Goal: Information Seeking & Learning: Learn about a topic

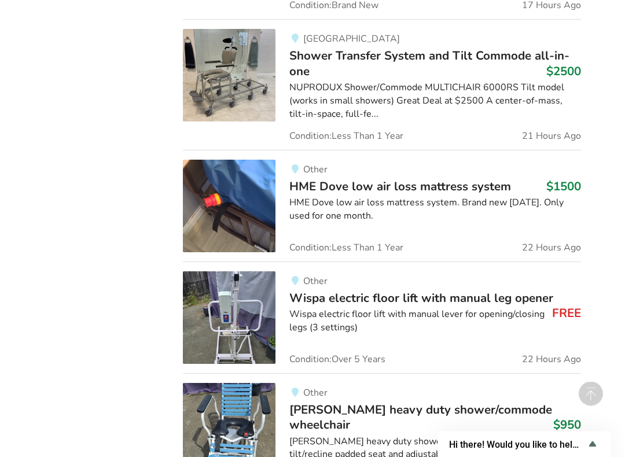
scroll to position [998, 0]
click at [488, 308] on div "Wispa electric floor lift with manual lever for opening/closing legs (3 setting…" at bounding box center [434, 321] width 291 height 27
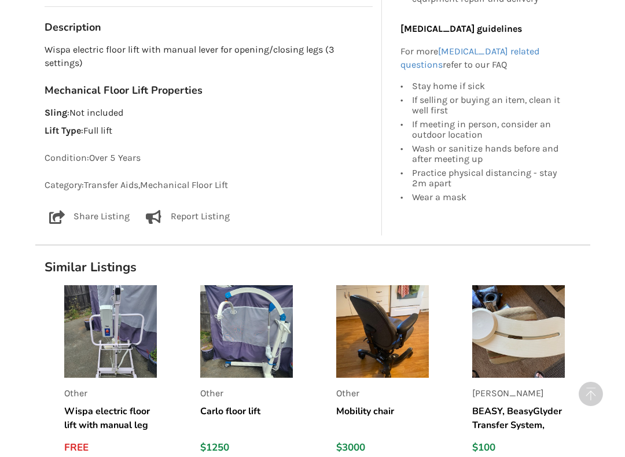
scroll to position [593, 0]
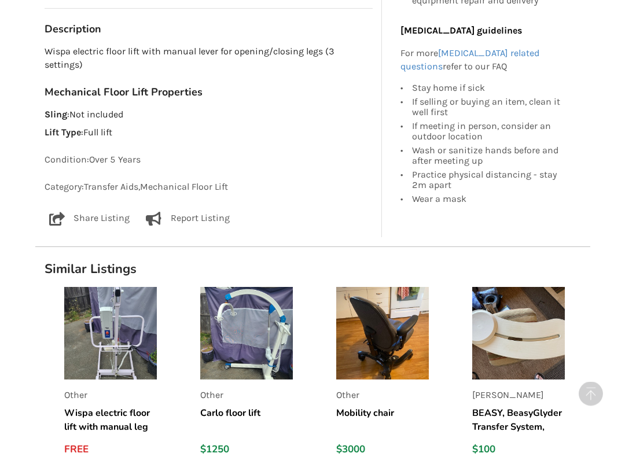
click at [260, 399] on div "Other Carlo floor lift $1250" at bounding box center [246, 376] width 93 height 179
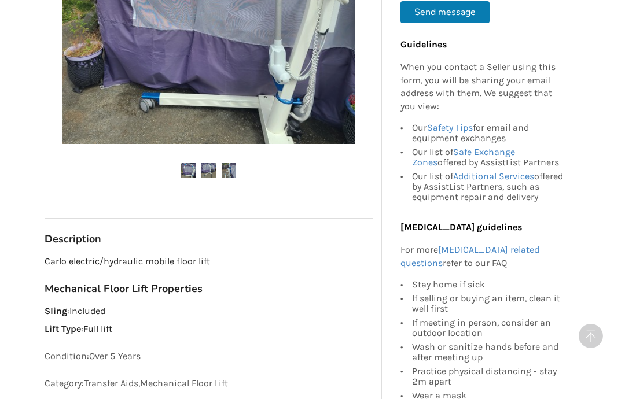
scroll to position [356, 0]
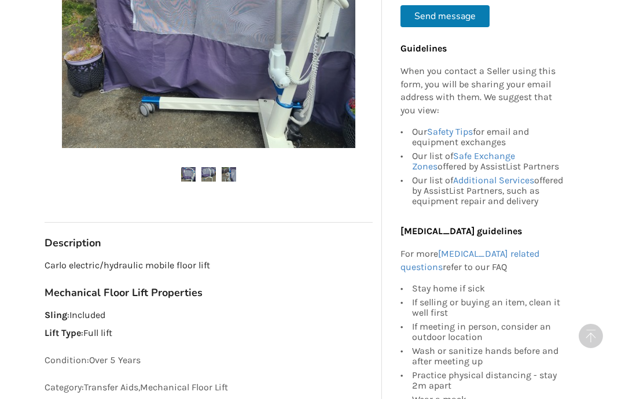
click at [235, 168] on img at bounding box center [229, 174] width 14 height 14
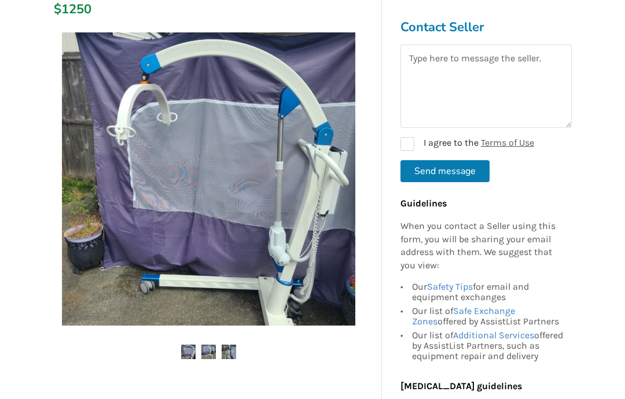
scroll to position [180, 0]
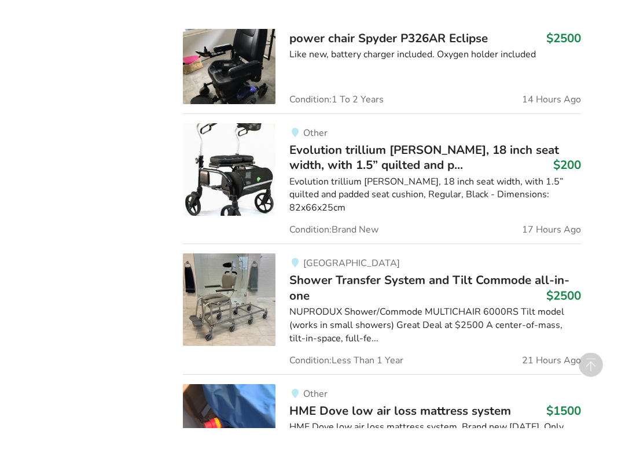
scroll to position [817, 0]
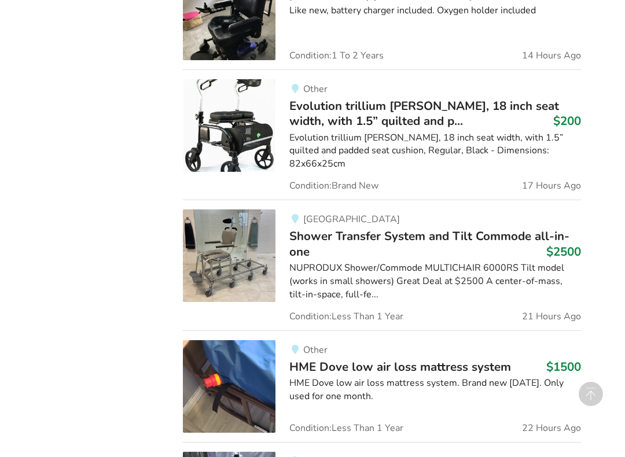
click at [452, 268] on div "NUPRODUX Shower/Commode MULTICHAIR 6000RS Tilt model (works in small showers) G…" at bounding box center [434, 281] width 291 height 40
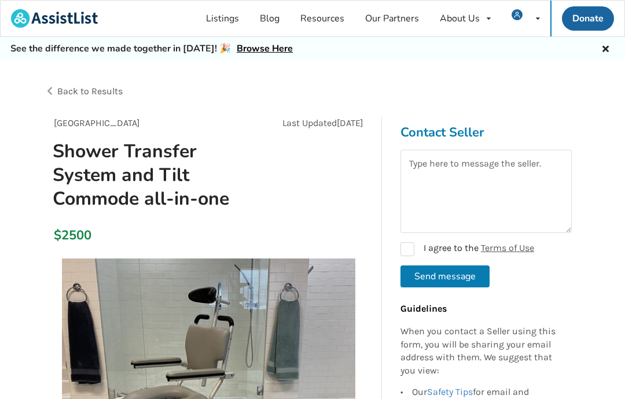
click at [52, 396] on div at bounding box center [209, 402] width 328 height 299
click at [300, 224] on div "$2500" at bounding box center [209, 236] width 328 height 33
click at [606, 49] on icon at bounding box center [605, 47] width 11 height 9
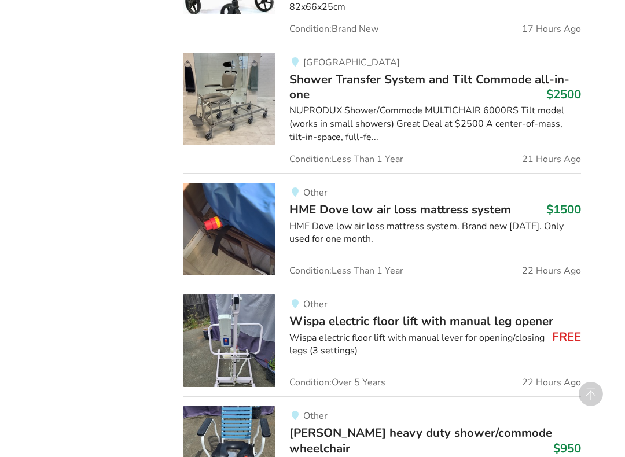
scroll to position [950, 0]
click at [387, 220] on div "HME Dove low air loss mattress system. Brand new [DATE]. Only used for one mont…" at bounding box center [434, 233] width 291 height 27
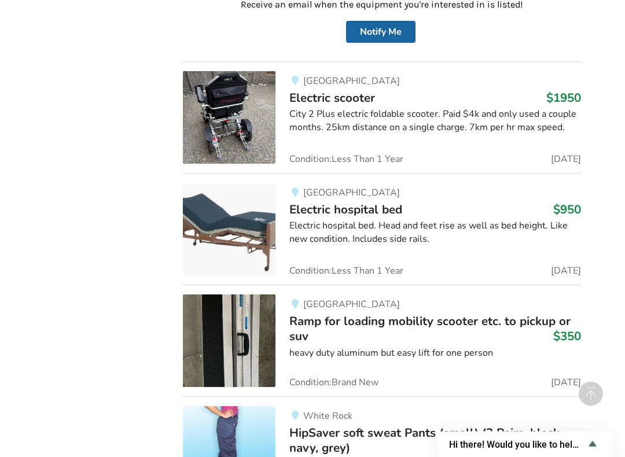
scroll to position [6137, 0]
click at [422, 346] on div "heavy duty aluminum but easy lift for one person" at bounding box center [434, 352] width 291 height 13
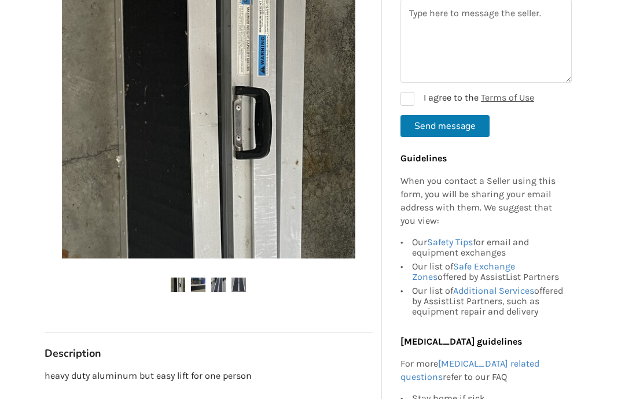
scroll to position [270, 0]
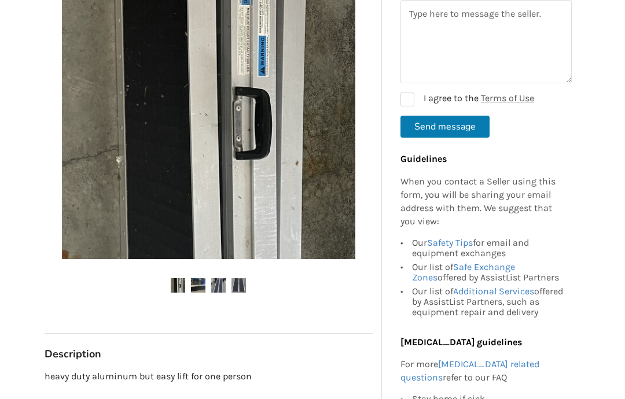
click at [245, 281] on img at bounding box center [238, 285] width 14 height 14
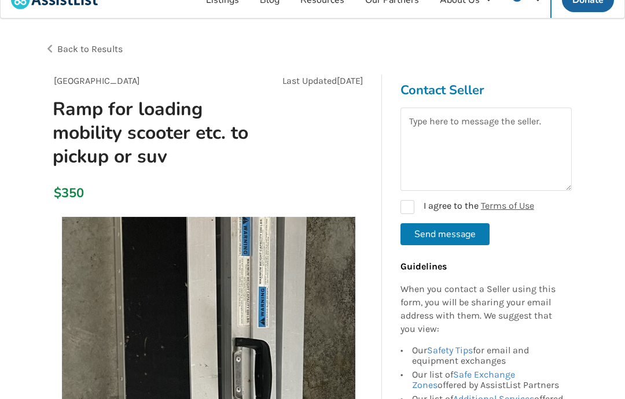
scroll to position [0, 0]
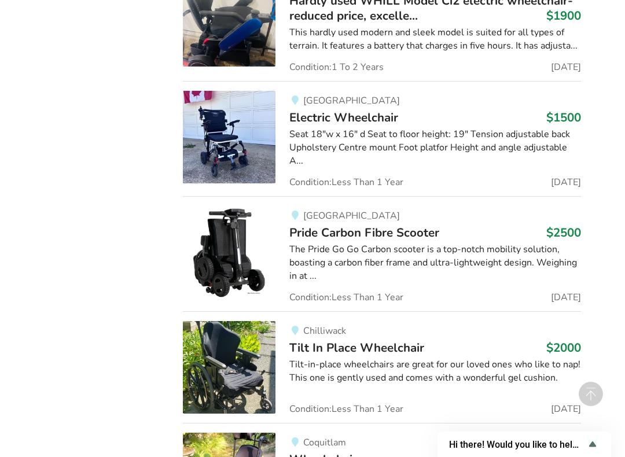
scroll to position [24921, 0]
